Goal: Information Seeking & Learning: Learn about a topic

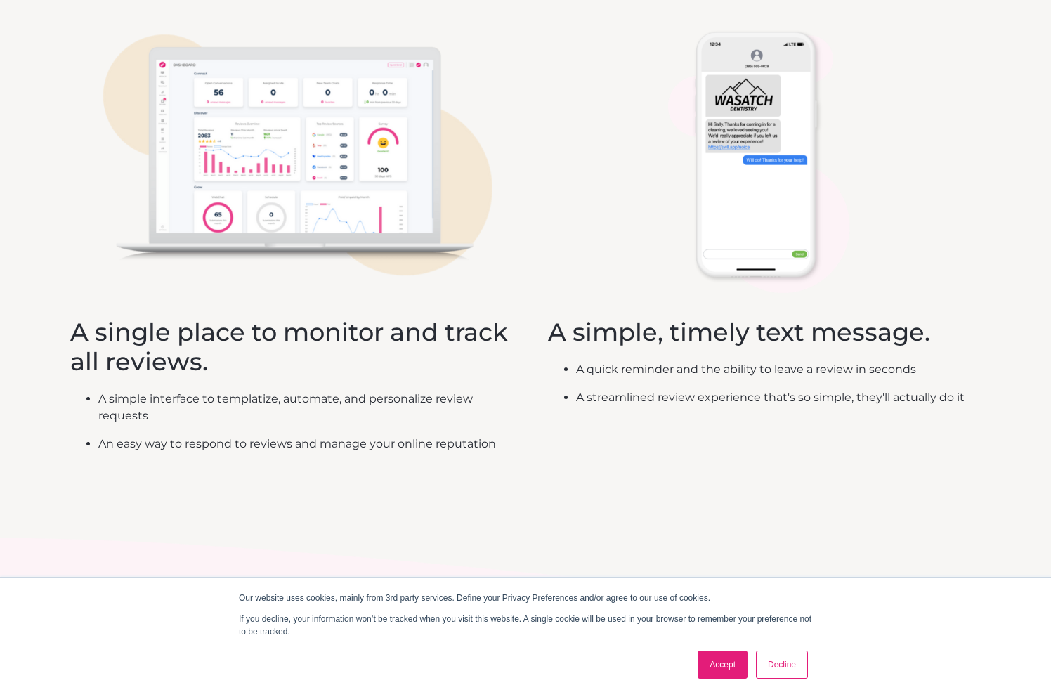
scroll to position [769, 0]
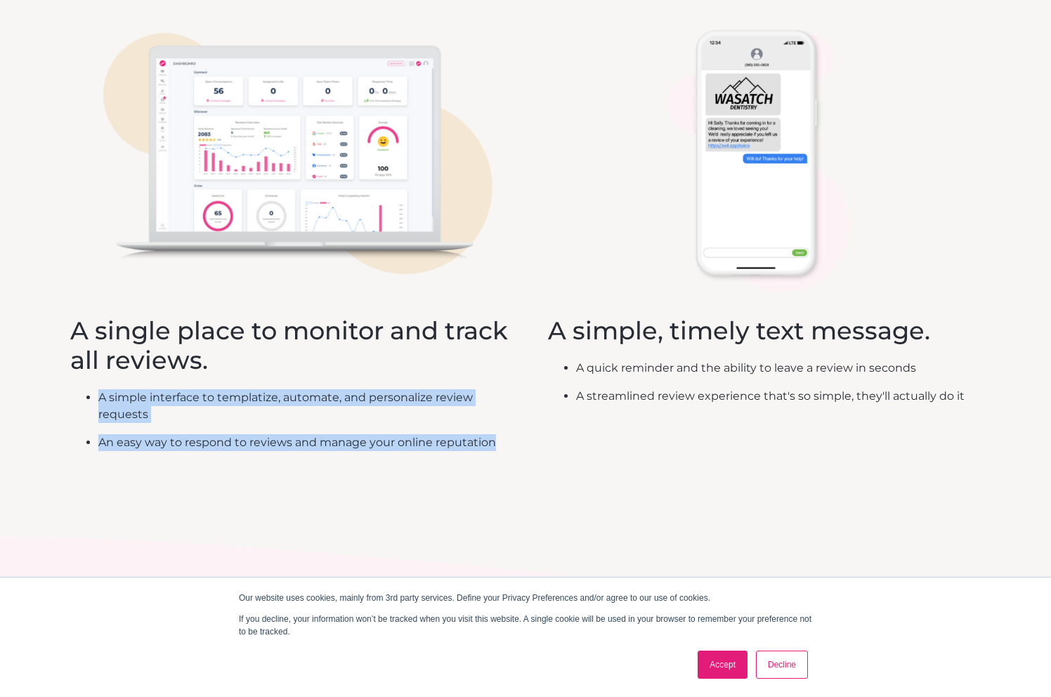
drag, startPoint x: 520, startPoint y: 446, endPoint x: 117, endPoint y: 382, distance: 408.3
click at [117, 382] on div "What You See A single place to monitor and track all reviews. A simple interfac…" at bounding box center [525, 214] width 911 height 531
copy ul "A simple interface to templatize, automate, and personalize review requests An …"
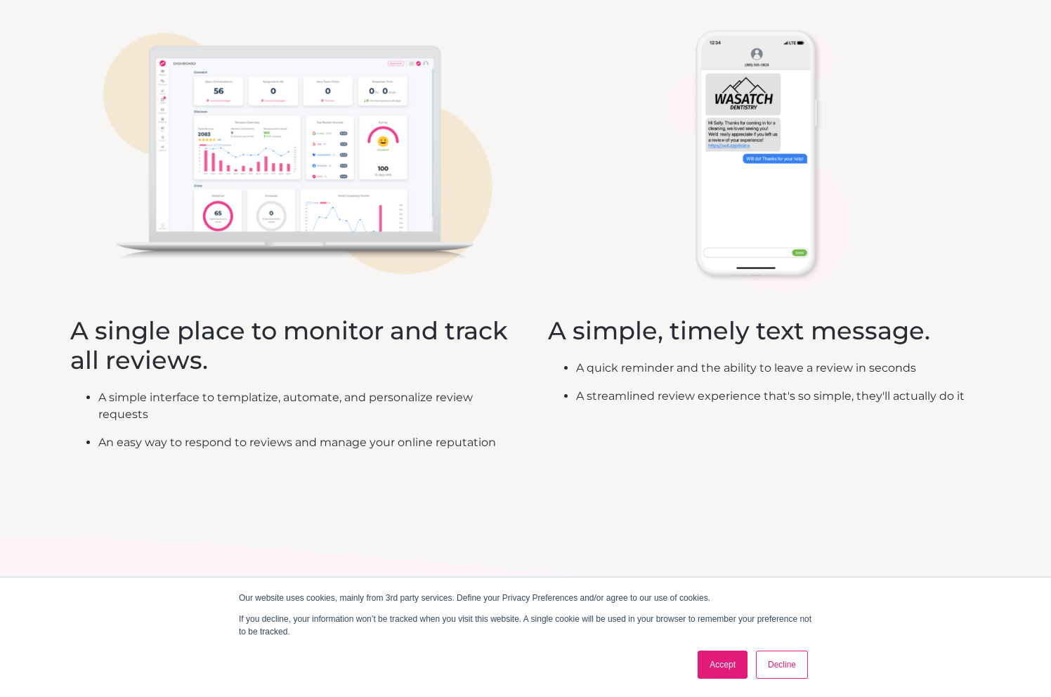
click at [575, 395] on ul "A quick reminder and the ability to leave a review in seconds A streamlined rev…" at bounding box center [756, 388] width 417 height 56
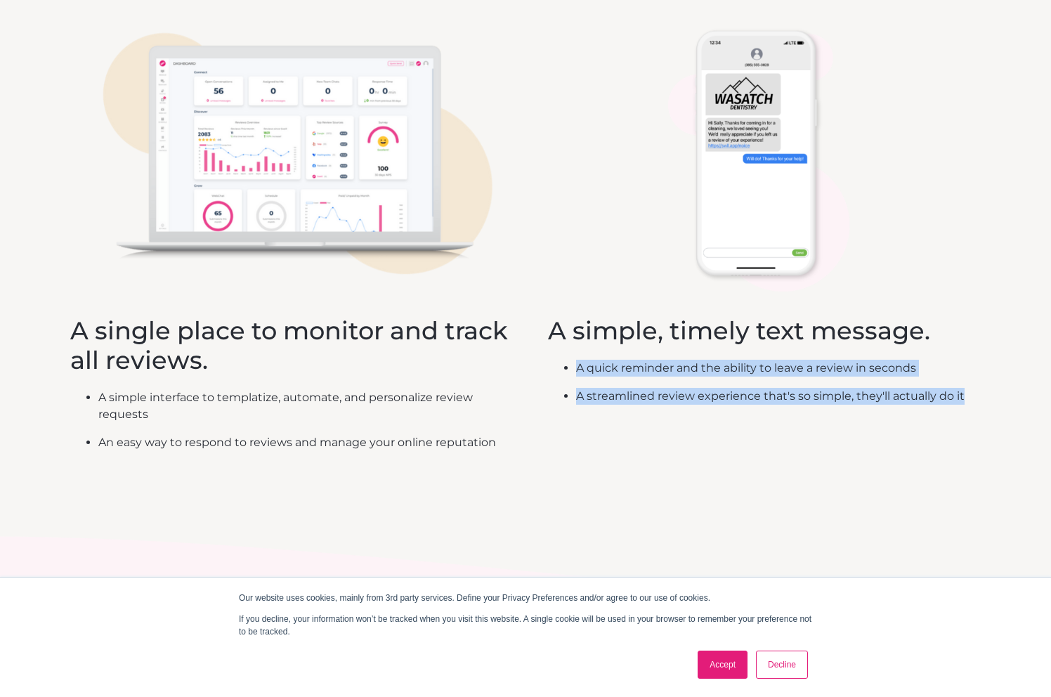
drag, startPoint x: 573, startPoint y: 369, endPoint x: 978, endPoint y: 394, distance: 405.6
click at [978, 394] on div "What Your Customer Sees A simple, timely text message. A quick reminder and the…" at bounding box center [756, 186] width 450 height 474
copy ul "A quick reminder and the ability to leave a review in seconds A streamlined rev…"
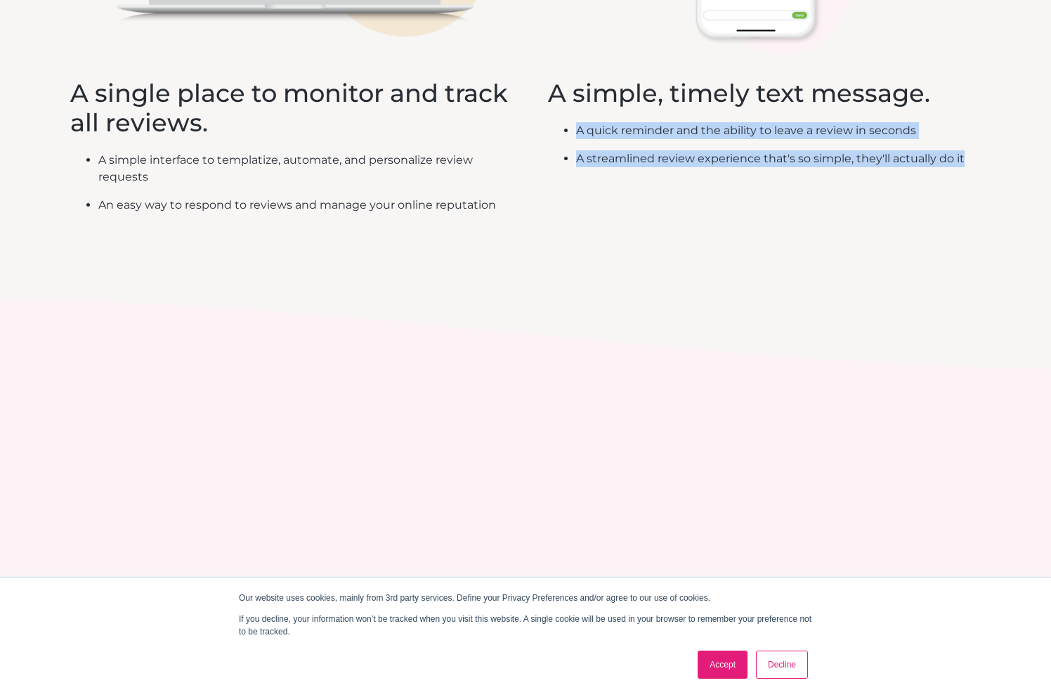
scroll to position [1166, 0]
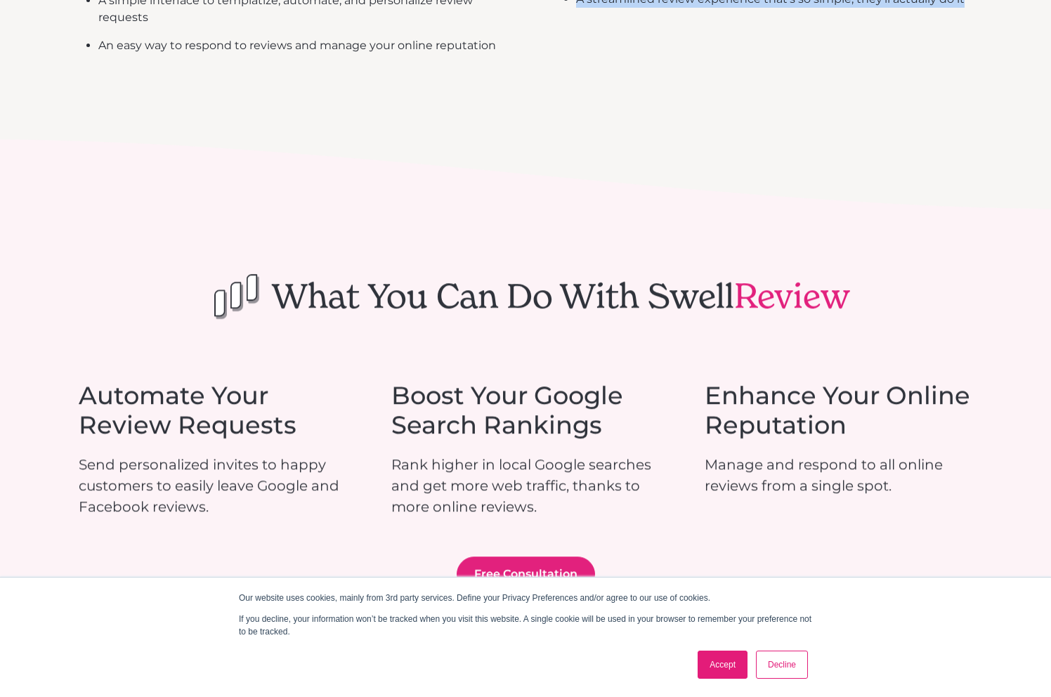
click at [715, 661] on link "Accept" at bounding box center [723, 665] width 50 height 28
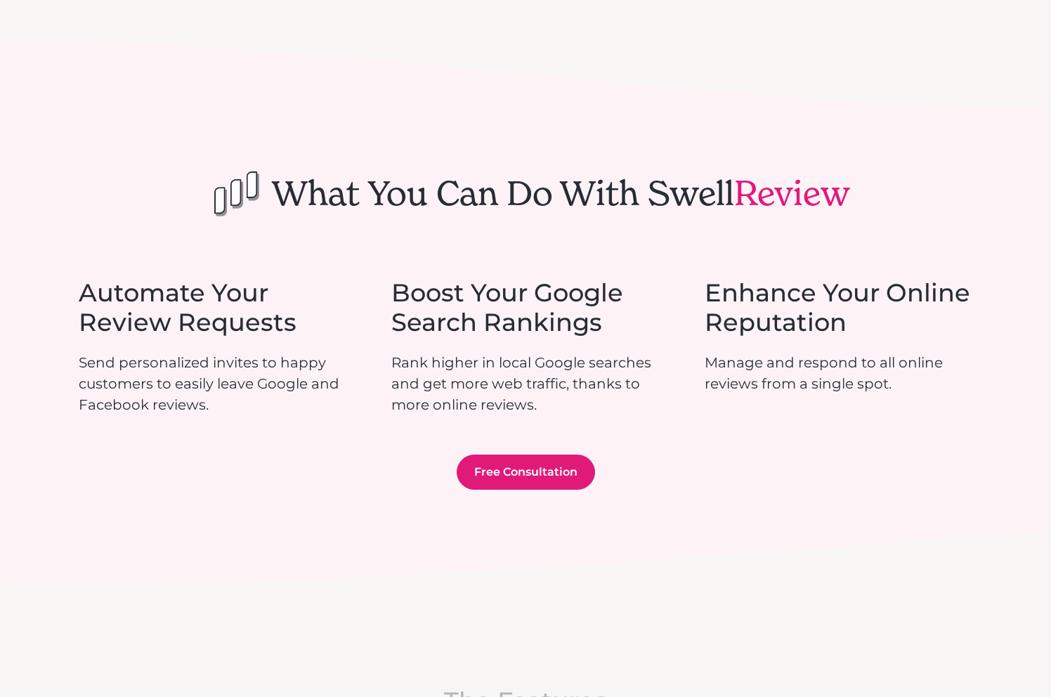
scroll to position [1269, 0]
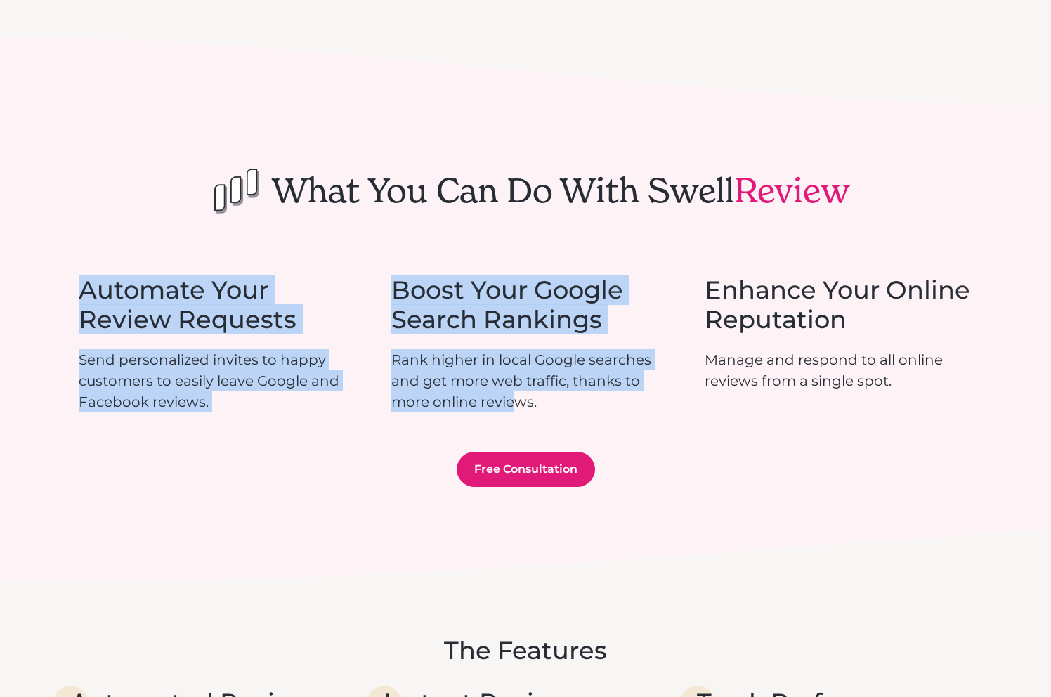
drag, startPoint x: 82, startPoint y: 291, endPoint x: 516, endPoint y: 391, distance: 445.7
click at [516, 391] on div "Automate Your Review Requests Send personalized invites to happy customers to e…" at bounding box center [526, 343] width 894 height 136
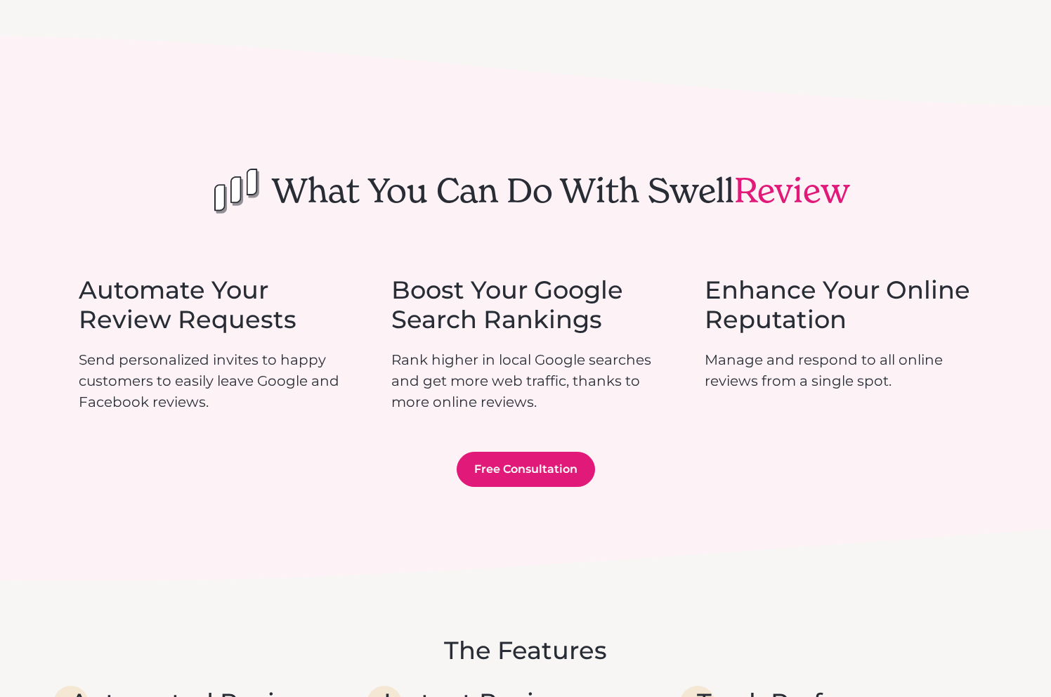
click at [372, 349] on div "Automate Your Review Requests Send personalized invites to happy customers to e…" at bounding box center [526, 343] width 894 height 136
drag, startPoint x: 77, startPoint y: 285, endPoint x: 946, endPoint y: 386, distance: 874.5
click at [946, 386] on div "What You Can Do With Swell Review Automate Your Review Requests Send personaliz…" at bounding box center [525, 307] width 911 height 357
copy div "Automate Your Review Requests Send personalized invites to happy customers to e…"
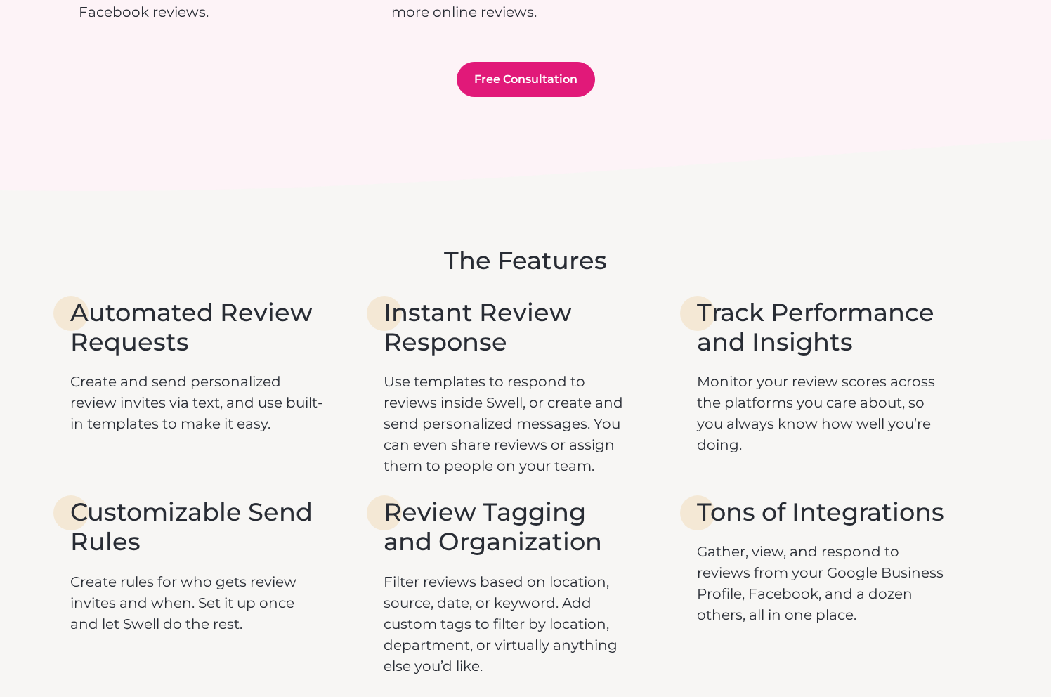
scroll to position [1772, 0]
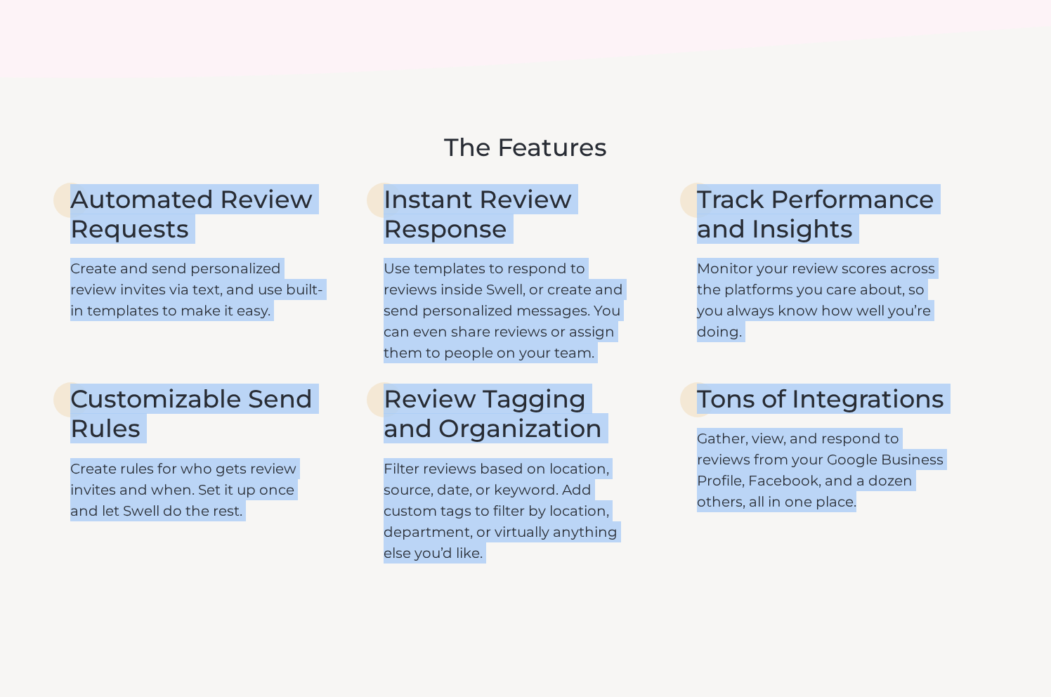
drag, startPoint x: 53, startPoint y: 189, endPoint x: 893, endPoint y: 546, distance: 912.6
click at [893, 546] on div "The Features Automated Review Requests Create and send personalized review invi…" at bounding box center [525, 348] width 1051 height 498
copy div "Automated Review Requests Create and send personalized review invites via text,…"
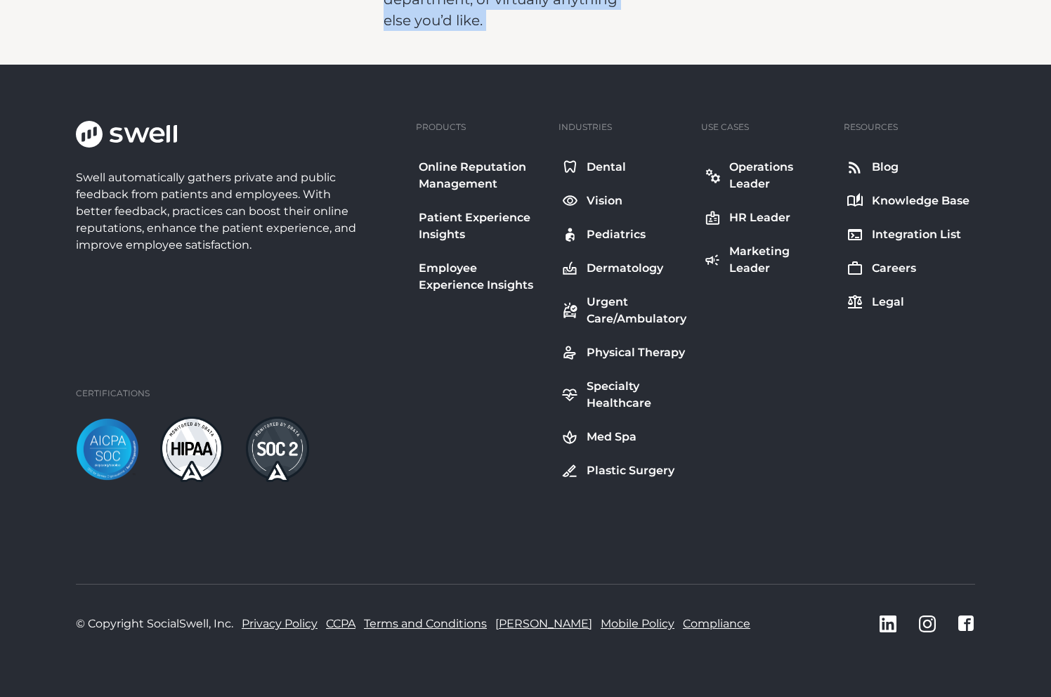
scroll to position [2291, 0]
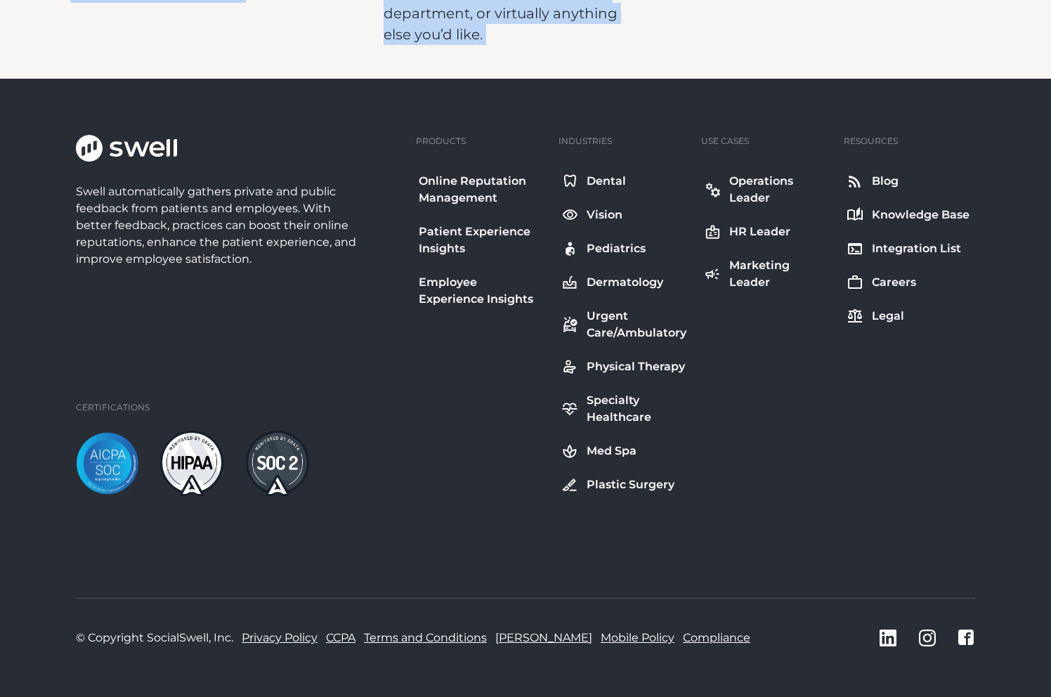
click at [592, 185] on div "Dental" at bounding box center [606, 181] width 39 height 17
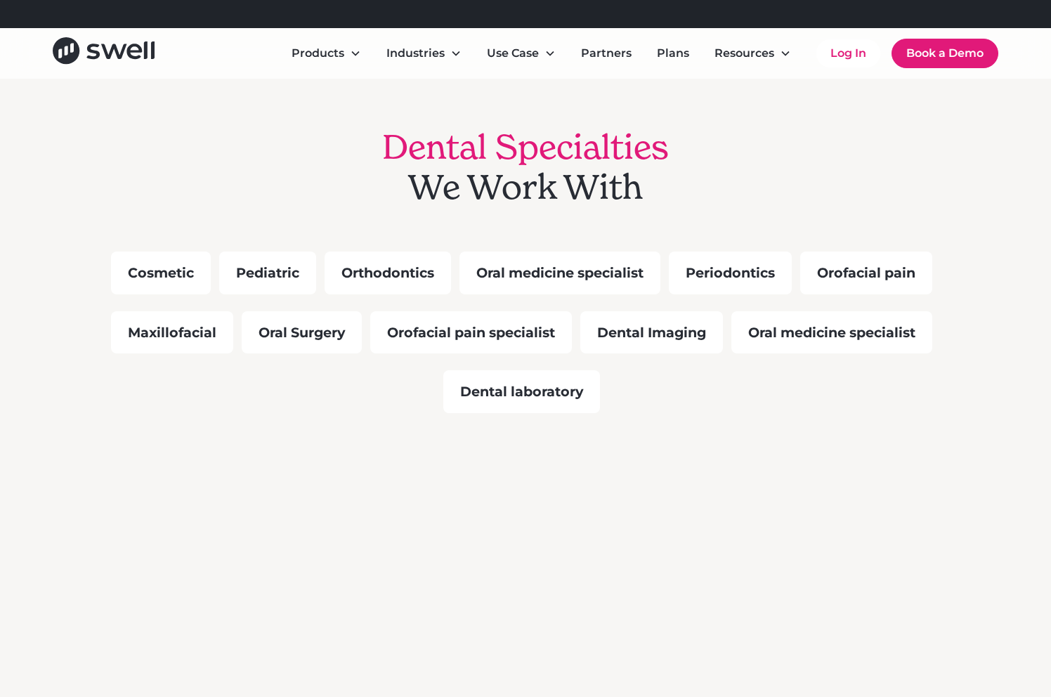
scroll to position [1264, 0]
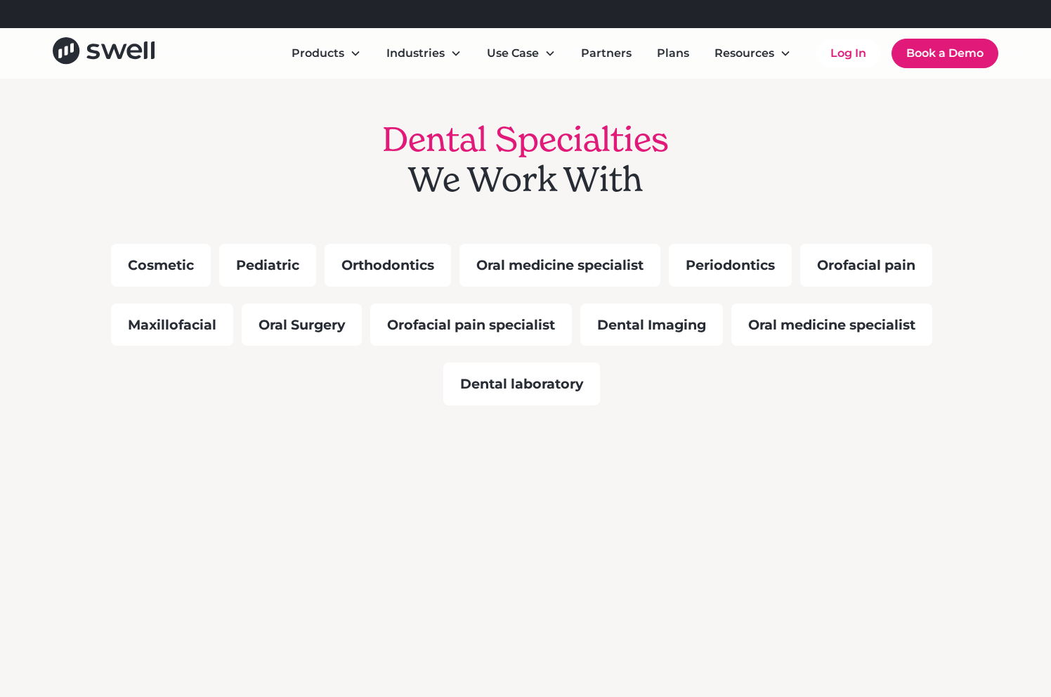
click at [733, 266] on div "Periodontics" at bounding box center [730, 265] width 123 height 43
click at [659, 391] on div "Cosmetic Pediatric Orthodontics Oral medicine specialist Periodontics Orofacial…" at bounding box center [526, 324] width 900 height 179
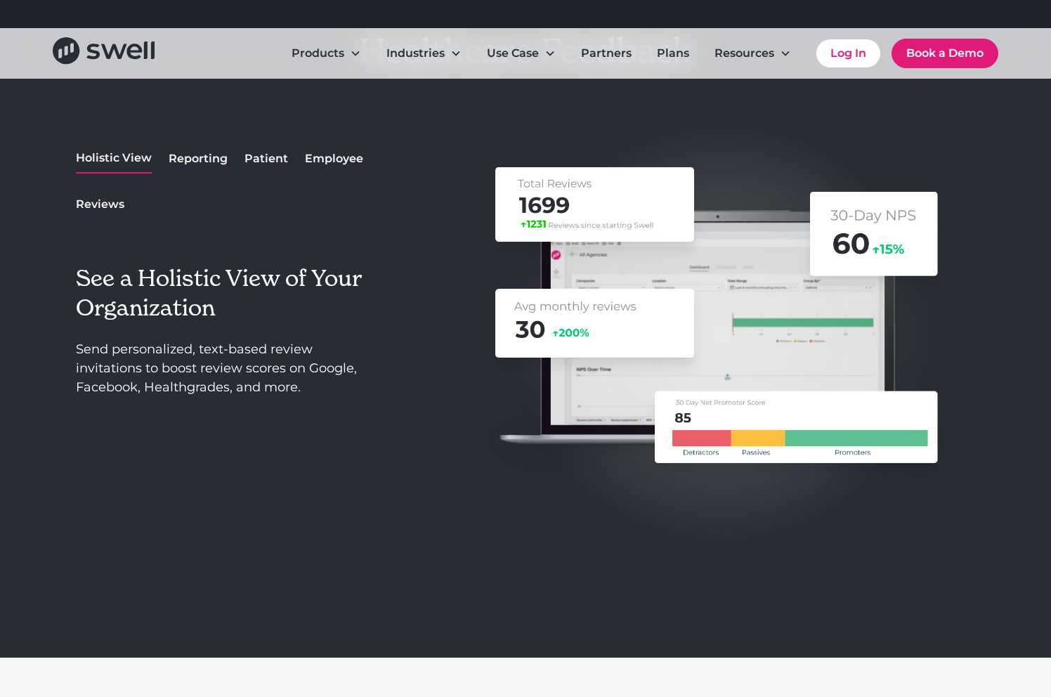
scroll to position [1844, 0]
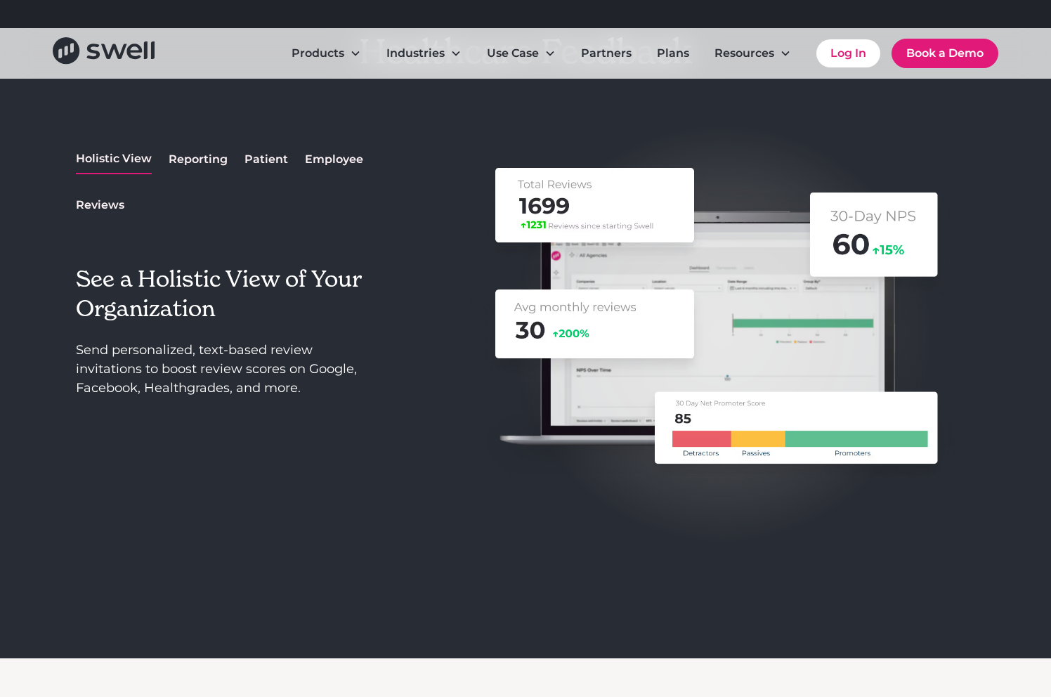
click at [189, 157] on div "Reporting" at bounding box center [198, 159] width 59 height 17
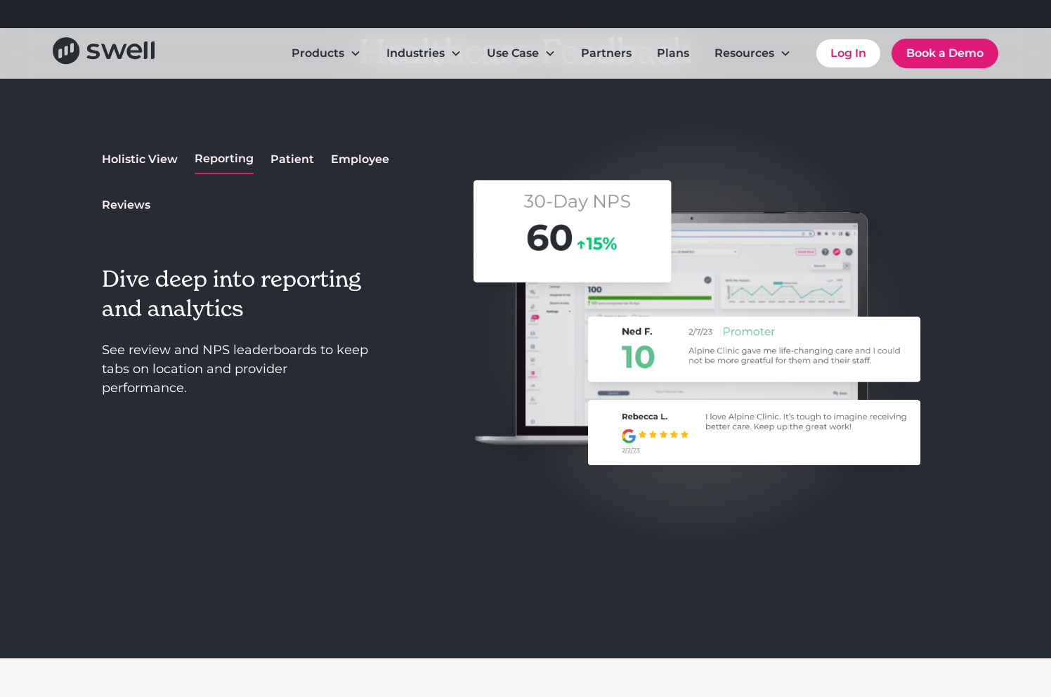
click at [197, 184] on div "Holistic View Reporting Patient Employee Reviews" at bounding box center [252, 182] width 300 height 75
click at [279, 160] on div "Patient" at bounding box center [293, 159] width 44 height 17
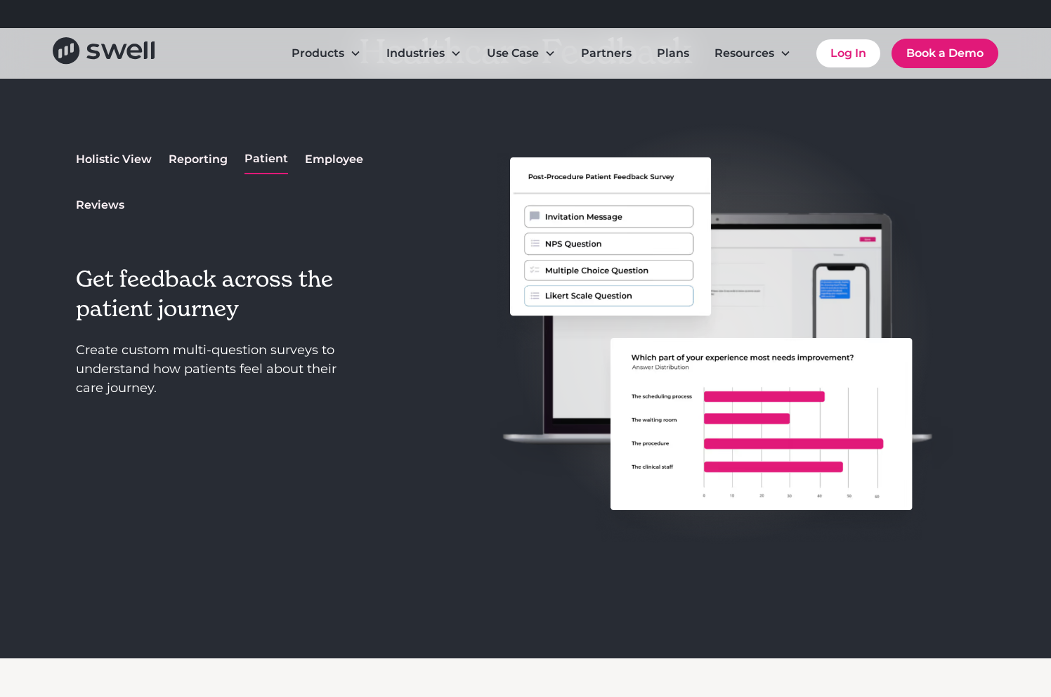
click at [322, 163] on div "Employee" at bounding box center [334, 159] width 58 height 17
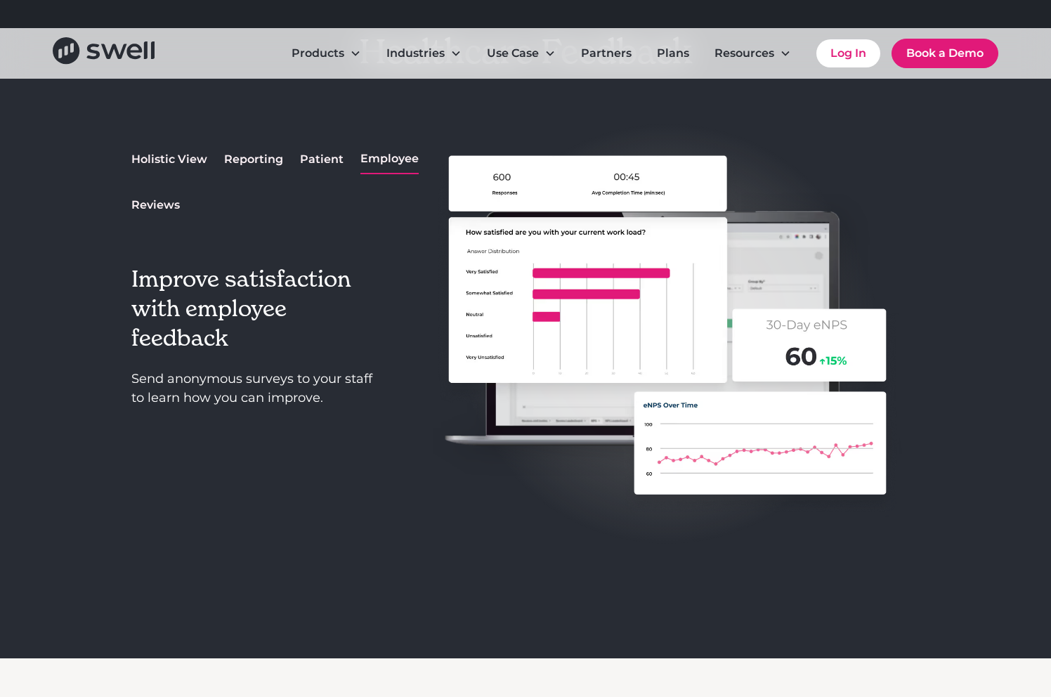
click at [316, 160] on div "Patient" at bounding box center [322, 159] width 44 height 17
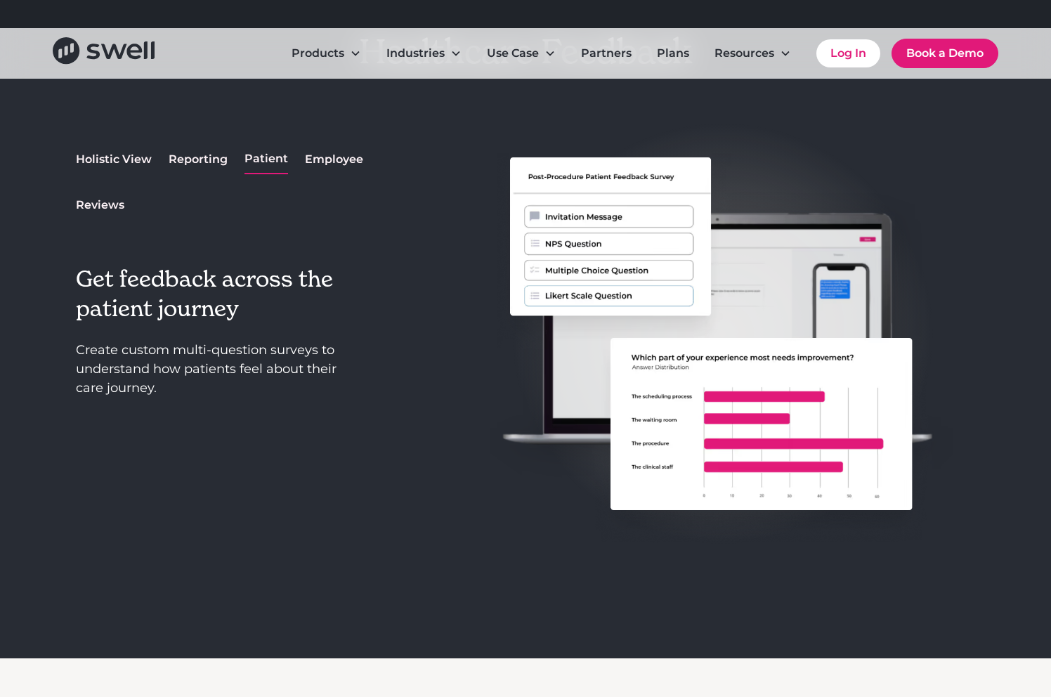
click at [96, 153] on div "Holistic View" at bounding box center [114, 159] width 76 height 17
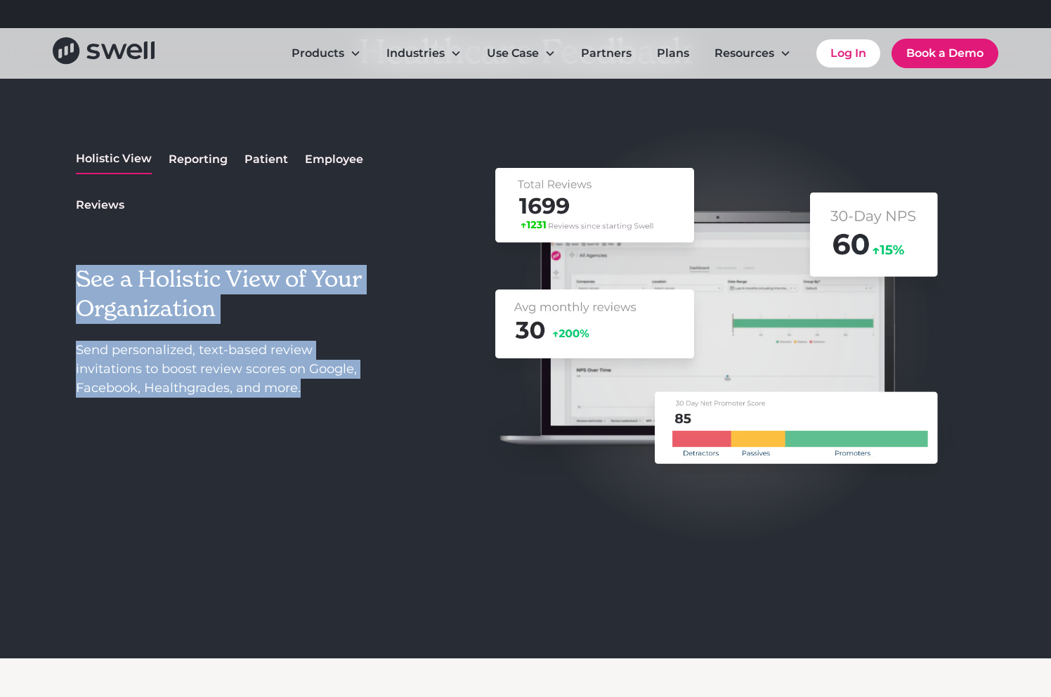
drag, startPoint x: 48, startPoint y: 252, endPoint x: 367, endPoint y: 395, distance: 349.8
click at [367, 395] on div "A Leader in Healthcare Feedback Holistic View Reporting Patient Employee Review…" at bounding box center [525, 285] width 1051 height 746
copy div "See a Holistic View of Your Organization Send personalized, text-based review i…"
click at [199, 160] on div "Reporting" at bounding box center [198, 159] width 59 height 17
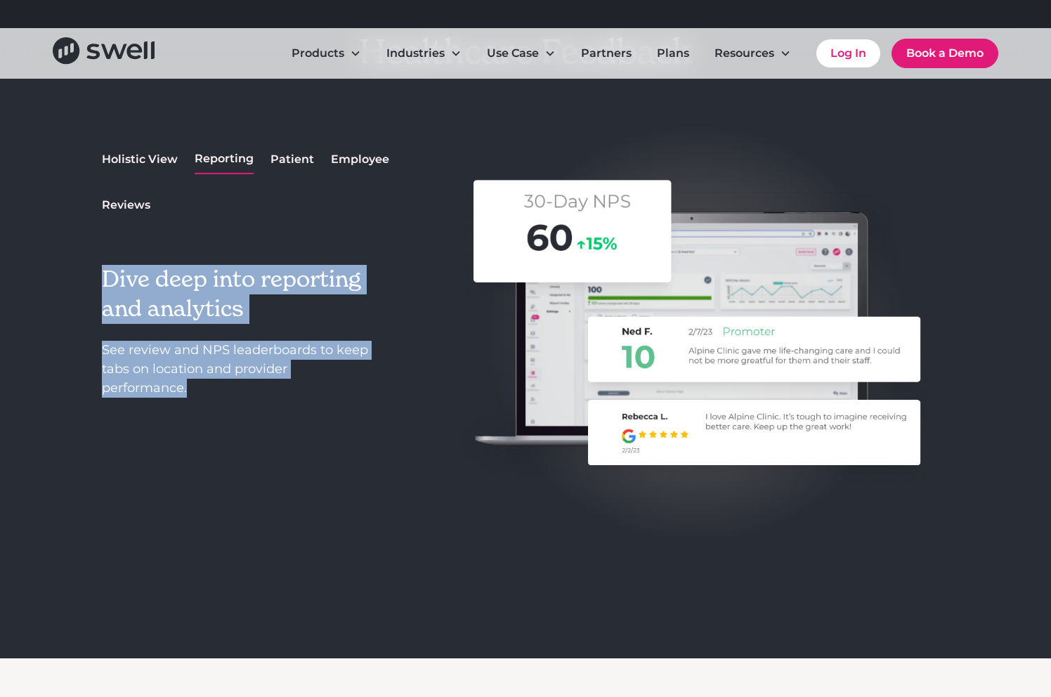
drag, startPoint x: 98, startPoint y: 267, endPoint x: 247, endPoint y: 401, distance: 200.6
click at [247, 401] on div "A Leader in Healthcare Feedback Holistic View Reporting Patient Employee Review…" at bounding box center [526, 285] width 900 height 746
copy div "Dive deep into reporting and analytics See review and NPS leaderboards to keep …"
click at [296, 155] on div "Patient" at bounding box center [293, 159] width 44 height 17
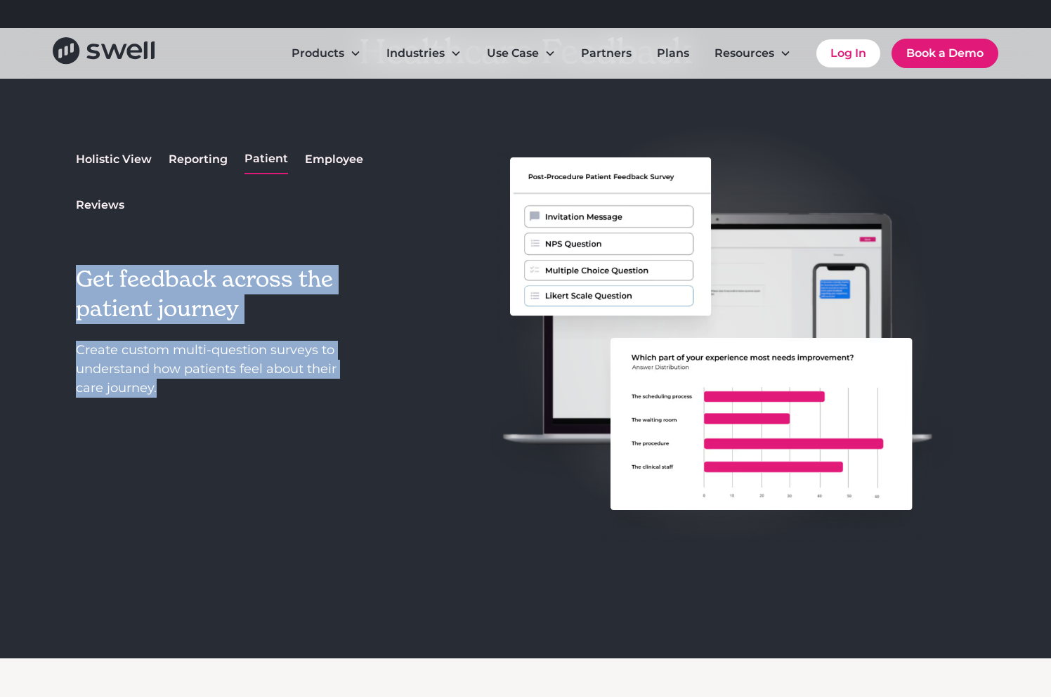
drag, startPoint x: 68, startPoint y: 274, endPoint x: 215, endPoint y: 404, distance: 196.2
click at [215, 404] on div "A Leader in Healthcare Feedback Holistic View Reporting Patient Employee Review…" at bounding box center [525, 285] width 1051 height 746
copy div "Get feedback across the patient journey Create custom multi-question surveys to…"
click at [309, 159] on div "Employee" at bounding box center [334, 159] width 58 height 17
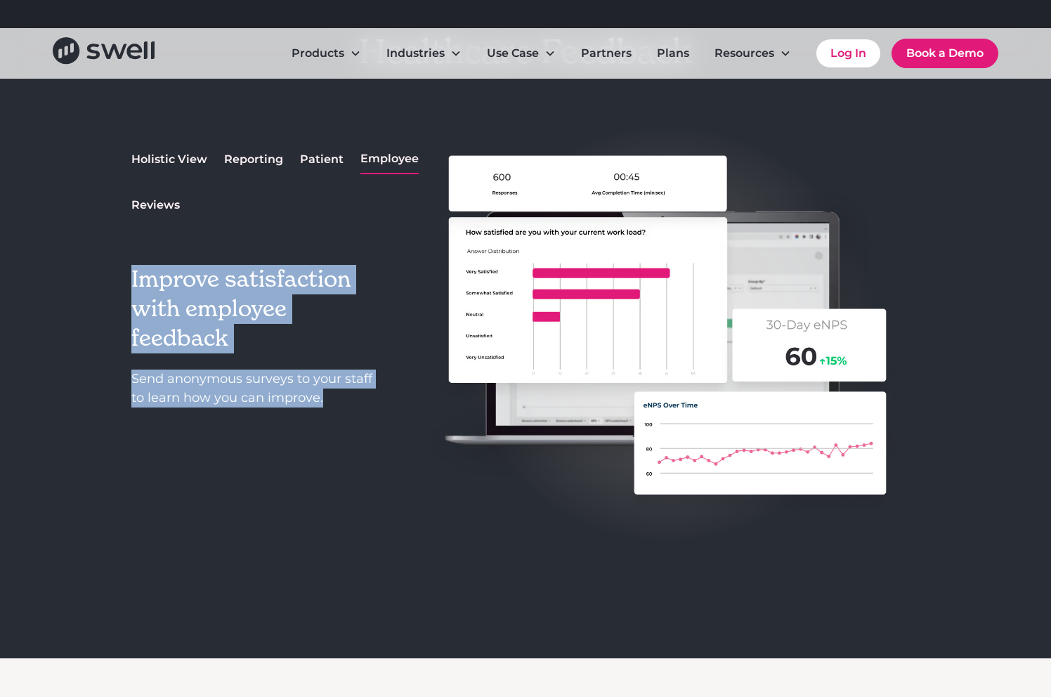
drag, startPoint x: 112, startPoint y: 266, endPoint x: 352, endPoint y: 406, distance: 278.4
click at [352, 406] on div "A Leader in Healthcare Feedback Holistic View Reporting Patient Employee Review…" at bounding box center [526, 285] width 900 height 746
copy div "Improve satisfaction with employee feedback Send anonymous surveys to your staf…"
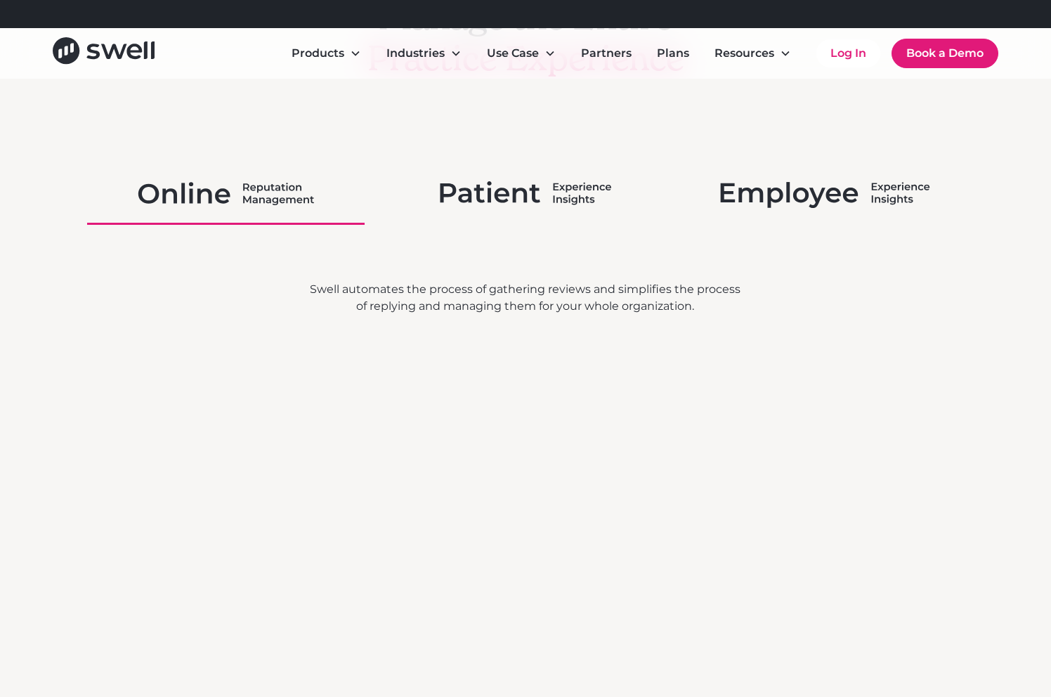
scroll to position [2588, 0]
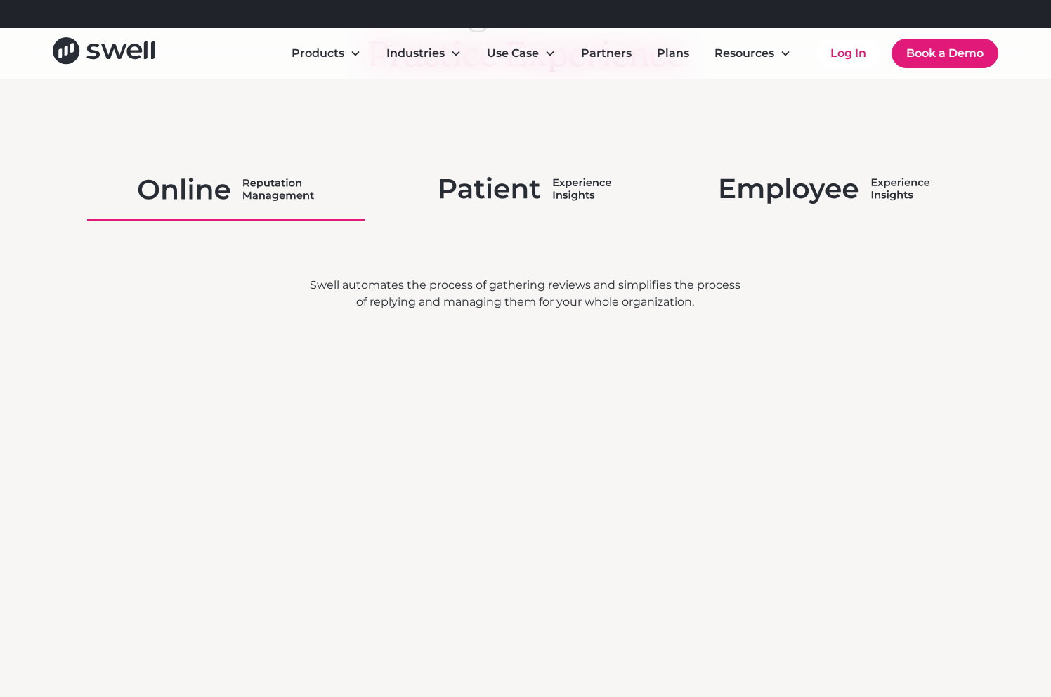
click at [520, 185] on img at bounding box center [526, 189] width 172 height 37
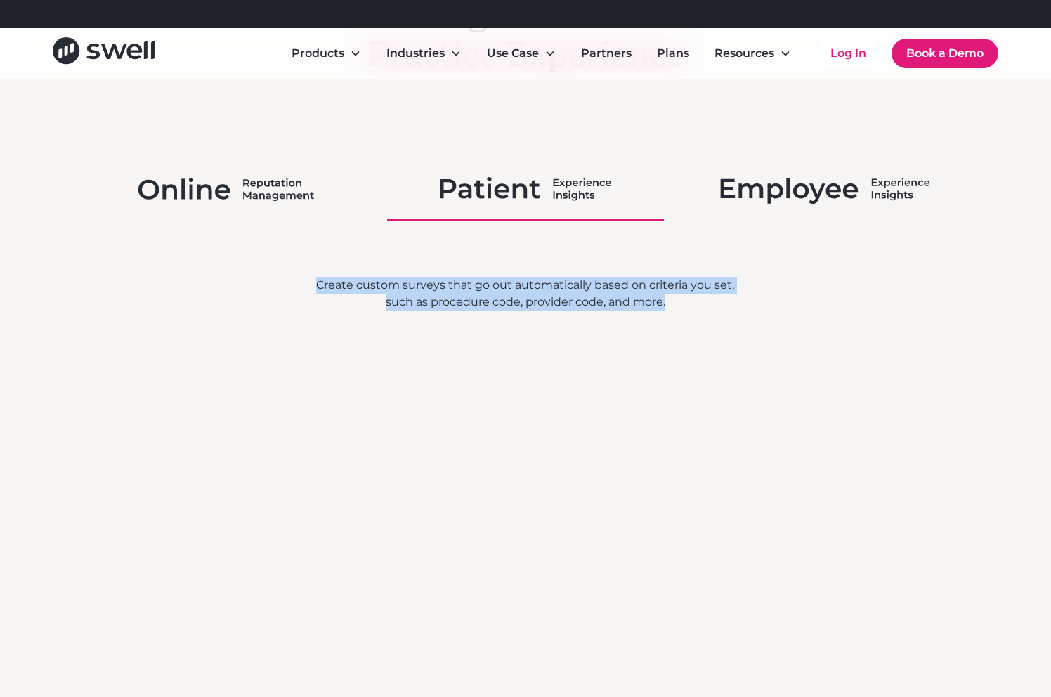
drag, startPoint x: 315, startPoint y: 285, endPoint x: 718, endPoint y: 316, distance: 403.9
click at [718, 316] on div "Create custom surveys that go out automatically based on criteria you set, such…" at bounding box center [526, 563] width 900 height 573
copy div "Create custom surveys that go out automatically based on criteria you set, such…"
click at [777, 199] on img at bounding box center [825, 189] width 210 height 37
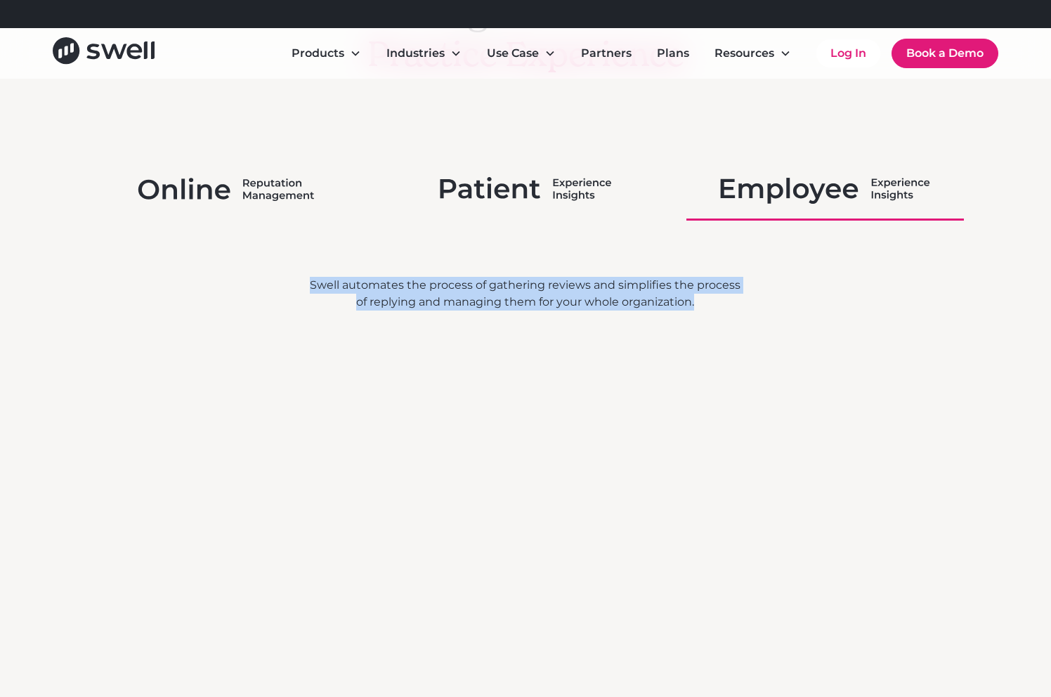
drag, startPoint x: 306, startPoint y: 280, endPoint x: 708, endPoint y: 323, distance: 404.3
click at [708, 323] on div "Swell automates the process of gathering reviews and simplifies the process of …" at bounding box center [526, 563] width 900 height 573
copy div "Swell automates the process of gathering reviews and simplifies the process of …"
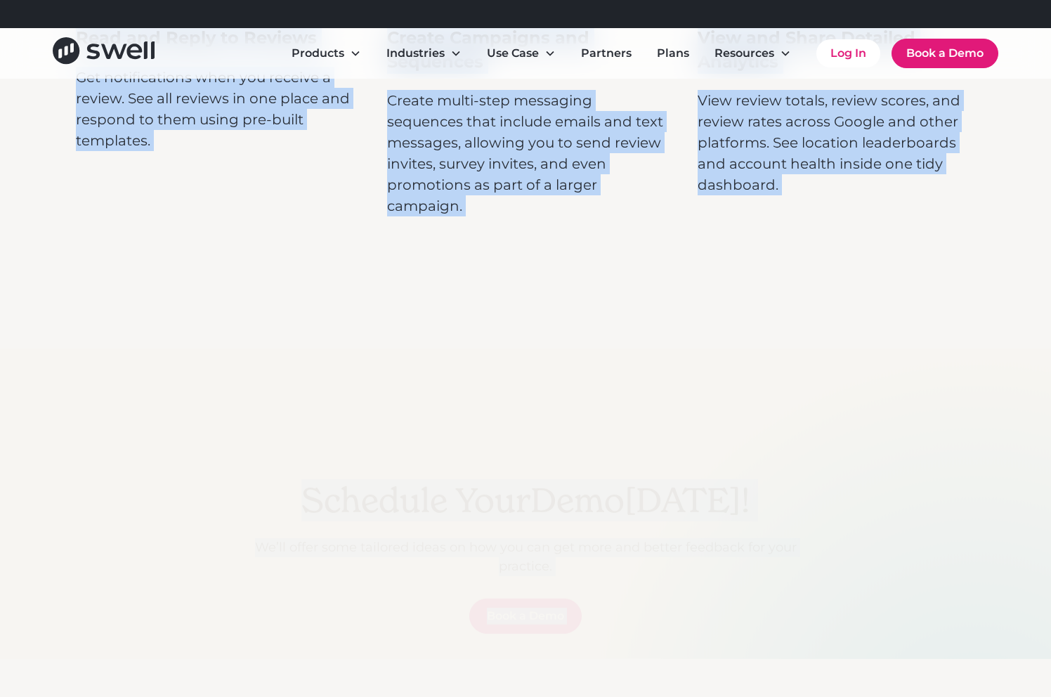
scroll to position [5006, 0]
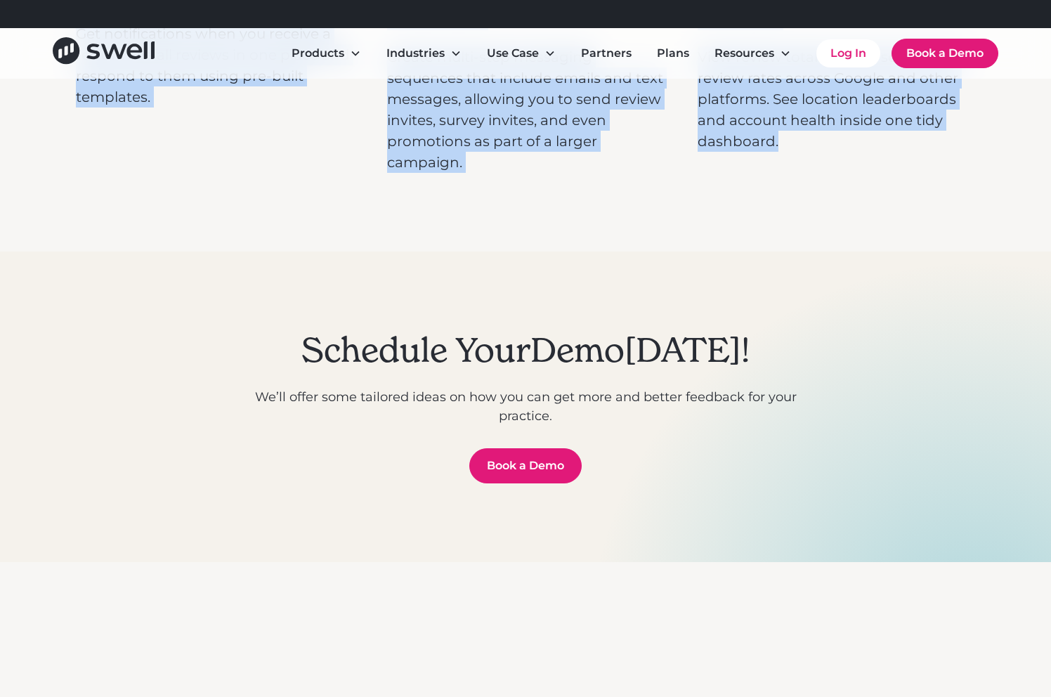
drag, startPoint x: 70, startPoint y: 147, endPoint x: 940, endPoint y: 207, distance: 872.8
copy div "Text Message Patients Keep communications fluid and simple by chatting with pat…"
